Goal: Task Accomplishment & Management: Manage account settings

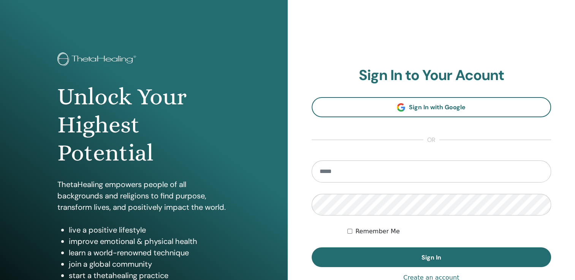
click at [388, 173] on input "email" at bounding box center [432, 172] width 240 height 22
type input "**********"
click at [312, 248] on button "Sign In" at bounding box center [432, 258] width 240 height 20
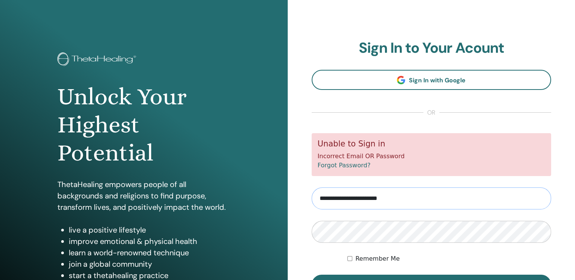
scroll to position [84, 0]
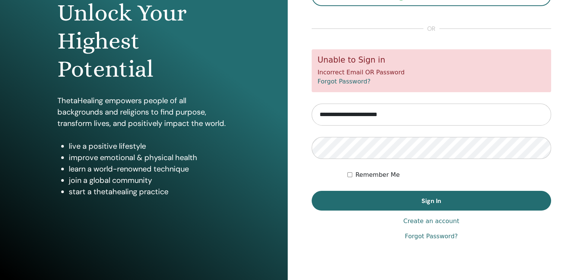
click at [342, 83] on link "Forgot Password?" at bounding box center [344, 81] width 53 height 7
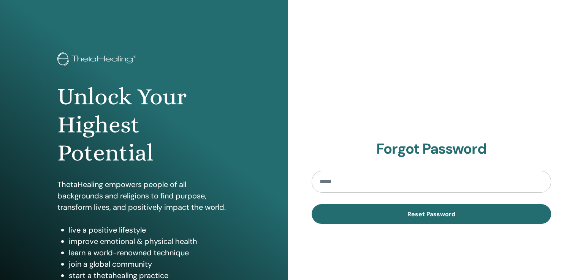
click at [398, 191] on input "email" at bounding box center [432, 182] width 240 height 22
type input "**********"
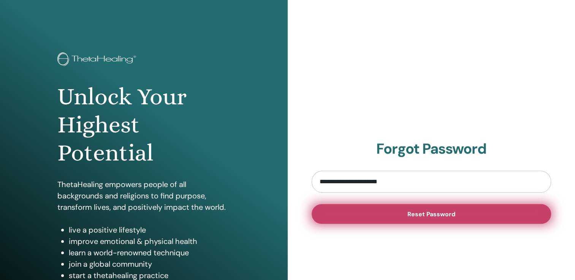
click at [400, 211] on button "Reset Password" at bounding box center [432, 214] width 240 height 20
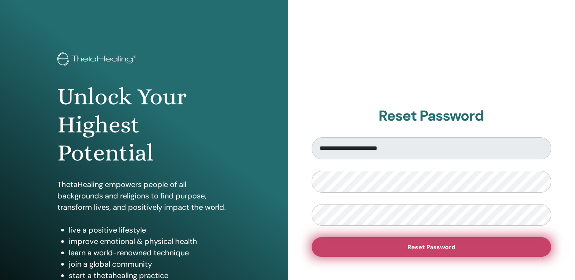
click at [390, 243] on button "Reset Password" at bounding box center [432, 247] width 240 height 20
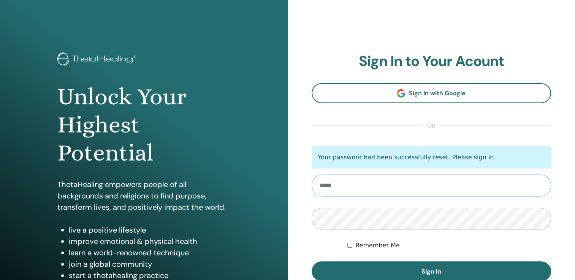
type input "**********"
click at [373, 249] on label "Remember Me" at bounding box center [377, 245] width 44 height 9
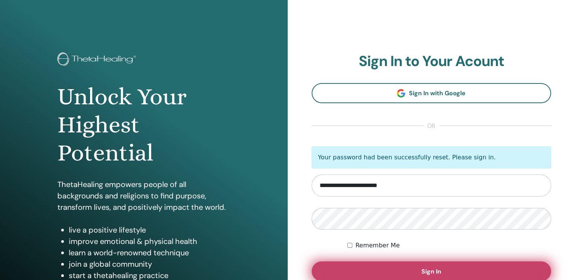
click at [398, 272] on button "Sign In" at bounding box center [432, 272] width 240 height 20
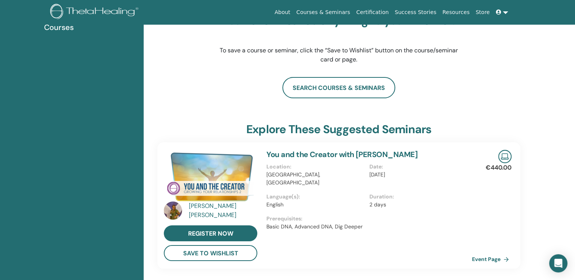
scroll to position [172, 0]
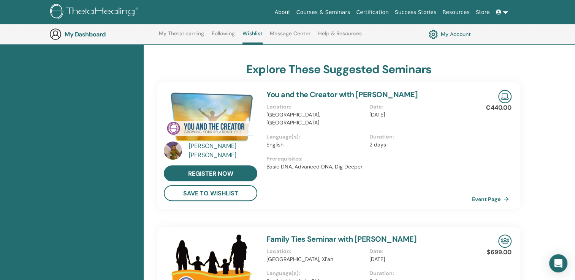
click at [172, 148] on img at bounding box center [173, 151] width 18 height 18
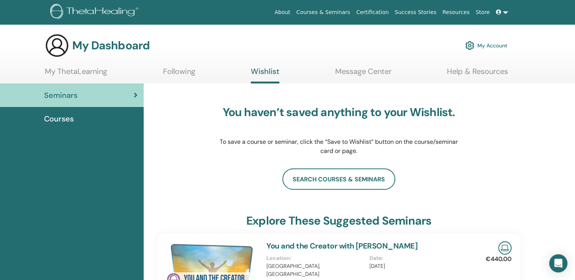
click at [97, 74] on link "My ThetaLearning" at bounding box center [76, 74] width 62 height 15
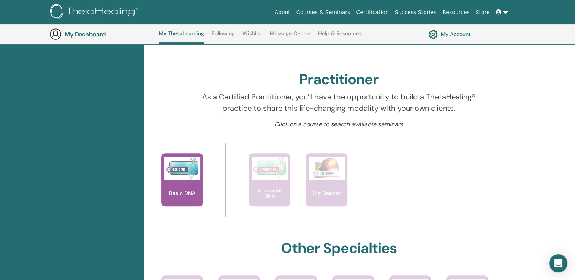
scroll to position [210, 0]
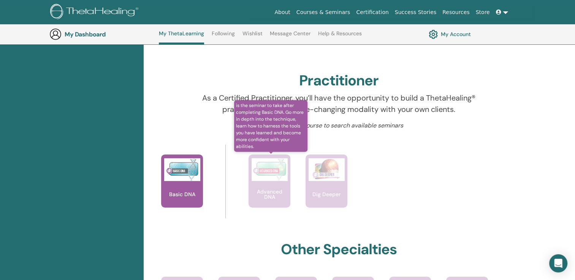
click at [263, 179] on img at bounding box center [270, 169] width 36 height 23
